Goal: Information Seeking & Learning: Learn about a topic

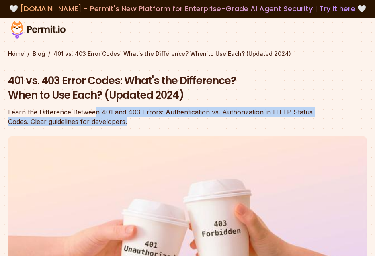
drag, startPoint x: 96, startPoint y: 111, endPoint x: 136, endPoint y: 118, distance: 41.6
click at [136, 118] on div "Learn the Difference Between 401 and 403 Errors: Authentication vs. Authorizati…" at bounding box center [162, 116] width 308 height 19
drag, startPoint x: 100, startPoint y: 112, endPoint x: 134, endPoint y: 120, distance: 35.0
click at [134, 120] on div "Learn the Difference Between 401 and 403 Errors: Authentication vs. Authorizati…" at bounding box center [162, 116] width 308 height 19
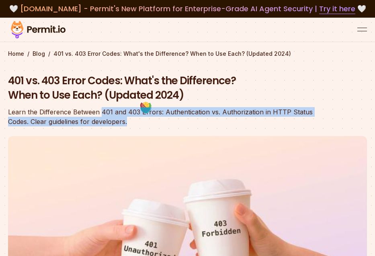
click at [134, 120] on div "Learn the Difference Between 401 and 403 Errors: Authentication vs. Authorizati…" at bounding box center [162, 116] width 308 height 19
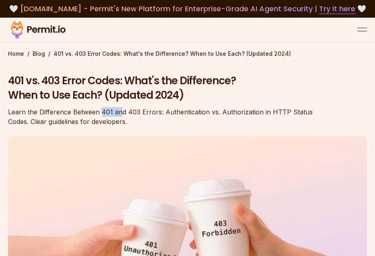
drag, startPoint x: 100, startPoint y: 108, endPoint x: 120, endPoint y: 114, distance: 20.1
click at [120, 114] on div "Learn the Difference Between 401 and 403 Errors: Authentication vs. Authorizati…" at bounding box center [162, 116] width 308 height 19
drag, startPoint x: 104, startPoint y: 109, endPoint x: 133, endPoint y: 114, distance: 29.0
click at [133, 114] on div "Learn the Difference Between 401 and 403 Errors: Authentication vs. Authorizati…" at bounding box center [162, 116] width 308 height 19
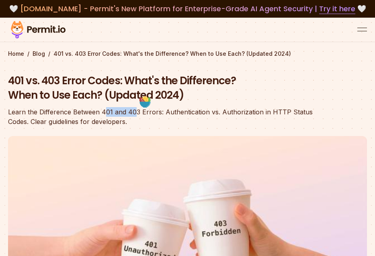
click at [133, 114] on div "Learn the Difference Between 401 and 403 Errors: Authentication vs. Authorizati…" at bounding box center [162, 116] width 308 height 19
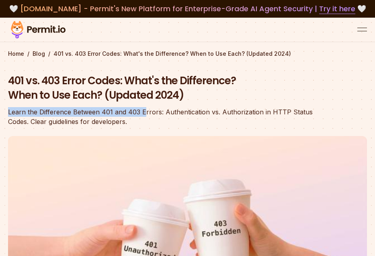
drag, startPoint x: 102, startPoint y: 106, endPoint x: 143, endPoint y: 114, distance: 41.5
click at [143, 114] on div "401 vs. 403 Error Codes: What's the Difference? When to Use Each? (Updated 2024…" at bounding box center [162, 100] width 308 height 53
click at [143, 114] on div "Learn the Difference Between 401 and 403 Errors: Authentication vs. Authorizati…" at bounding box center [162, 116] width 308 height 19
drag, startPoint x: 100, startPoint y: 106, endPoint x: 130, endPoint y: 114, distance: 31.8
click at [130, 114] on div "401 vs. 403 Error Codes: What's the Difference? When to Use Each? (Updated 2024…" at bounding box center [162, 100] width 308 height 53
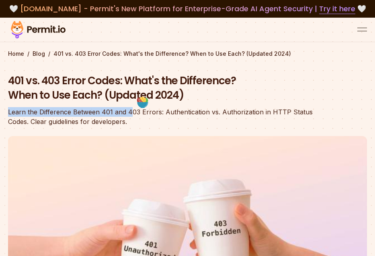
click at [130, 114] on div "Learn the Difference Between 401 and 403 Errors: Authentication vs. Authorizati…" at bounding box center [162, 116] width 308 height 19
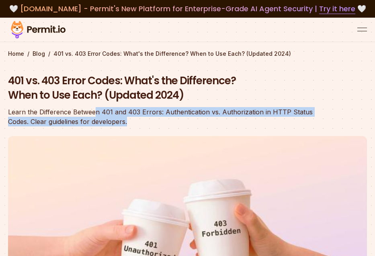
drag, startPoint x: 94, startPoint y: 108, endPoint x: 133, endPoint y: 118, distance: 40.2
click at [133, 118] on div "Learn the Difference Between 401 and 403 Errors: Authentication vs. Authorizati…" at bounding box center [162, 116] width 308 height 19
drag, startPoint x: 87, startPoint y: 108, endPoint x: 136, endPoint y: 120, distance: 50.5
click at [136, 120] on div "Learn the Difference Between 401 and 403 Errors: Authentication vs. Authorizati…" at bounding box center [162, 116] width 308 height 19
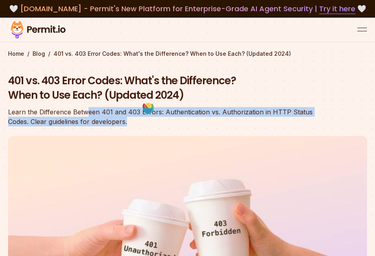
click at [136, 120] on div "Learn the Difference Between 401 and 403 Errors: Authentication vs. Authorizati…" at bounding box center [162, 116] width 308 height 19
drag, startPoint x: 118, startPoint y: 115, endPoint x: 140, endPoint y: 120, distance: 22.2
click at [140, 120] on div "Learn the Difference Between 401 and 403 Errors: Authentication vs. Authorizati…" at bounding box center [162, 116] width 308 height 19
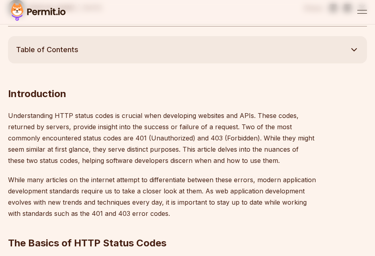
scroll to position [430, 0]
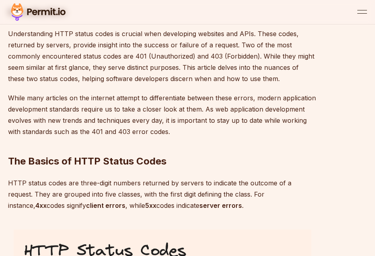
click at [130, 109] on p "While many articles on the internet attempt to differentiate between these erro…" at bounding box center [162, 114] width 308 height 45
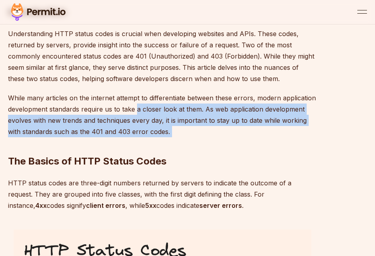
drag, startPoint x: 136, startPoint y: 109, endPoint x: 185, endPoint y: 134, distance: 55.3
click at [185, 134] on h2 "The Basics of HTTP Status Codes" at bounding box center [162, 145] width 308 height 45
drag, startPoint x: 116, startPoint y: 106, endPoint x: 169, endPoint y: 126, distance: 57.3
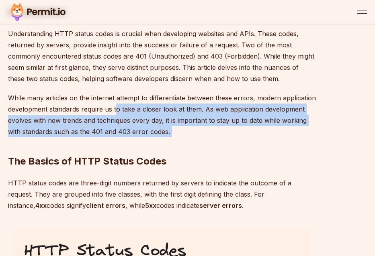
click at [169, 126] on h2 "The Basics of HTTP Status Codes" at bounding box center [162, 145] width 308 height 45
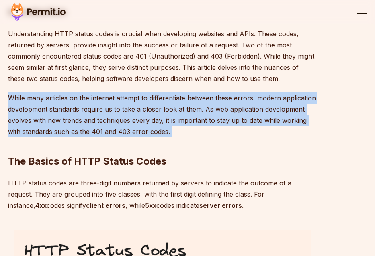
drag, startPoint x: 11, startPoint y: 98, endPoint x: 177, endPoint y: 131, distance: 170.0
click at [177, 131] on h2 "The Basics of HTTP Status Codes" at bounding box center [162, 145] width 308 height 45
